Goal: Navigation & Orientation: Go to known website

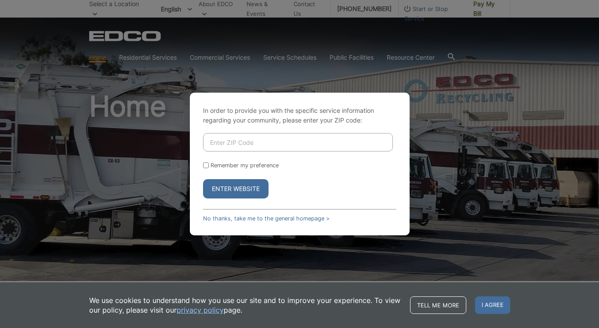
click at [269, 154] on form "Remember my preference Enter Website" at bounding box center [299, 165] width 193 height 65
drag, startPoint x: 269, startPoint y: 154, endPoint x: 269, endPoint y: 148, distance: 6.1
click at [269, 148] on form "Remember my preference Enter Website" at bounding box center [299, 165] width 193 height 65
click at [269, 142] on input "Enter ZIP Code" at bounding box center [298, 142] width 190 height 18
type input "92835"
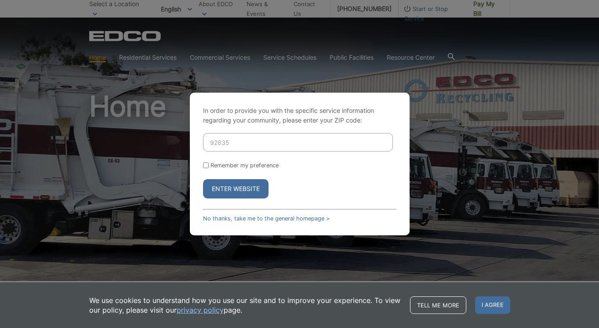
click at [235, 189] on button "Enter Website" at bounding box center [235, 188] width 65 height 19
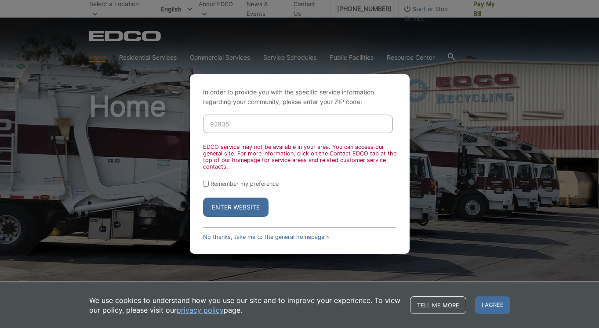
click at [231, 181] on form "92835 EDCO service may not be available in your area. You can access our genera…" at bounding box center [299, 166] width 193 height 102
click at [231, 191] on form "92835 EDCO service may not be available in your area. You can access our genera…" at bounding box center [299, 166] width 193 height 102
click at [232, 189] on form "92835 EDCO service may not be available in your area. You can access our genera…" at bounding box center [299, 166] width 193 height 102
click at [354, 123] on input "92835" at bounding box center [298, 124] width 190 height 18
click at [266, 194] on form "92835 EDCO service may not be available in your area. You can access our genera…" at bounding box center [299, 166] width 193 height 102
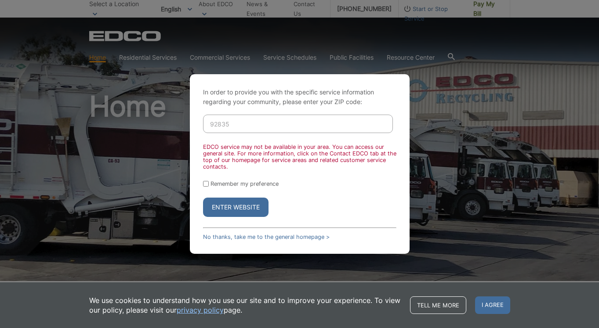
click at [260, 187] on label "Remember my preference" at bounding box center [244, 184] width 68 height 7
click at [209, 187] on input "Remember my preference" at bounding box center [206, 184] width 6 height 6
checkbox input "true"
click at [252, 217] on button "Enter Website" at bounding box center [235, 207] width 65 height 19
click at [252, 206] on button "Enter Website" at bounding box center [235, 207] width 65 height 19
